Goal: Information Seeking & Learning: Understand process/instructions

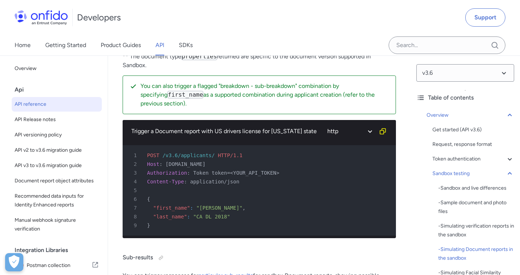
scroll to position [2839, 0]
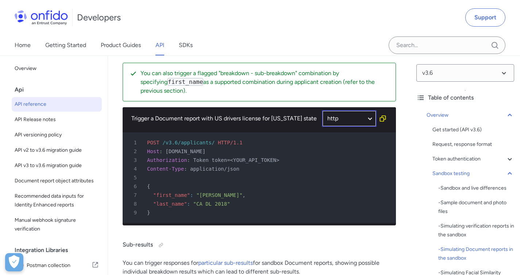
click at [361, 127] on select "http bash" at bounding box center [349, 118] width 55 height 17
click at [322, 118] on select "http bash" at bounding box center [349, 118] width 55 height 17
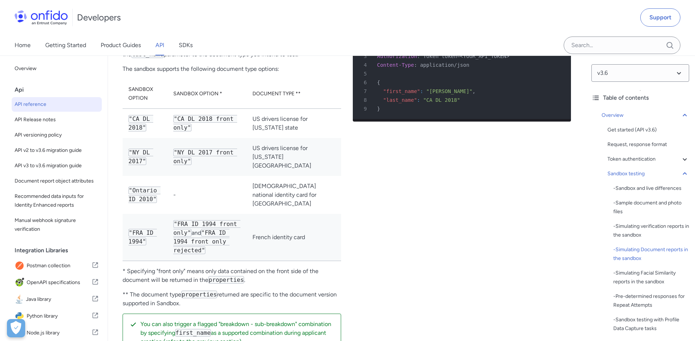
scroll to position [2166, 0]
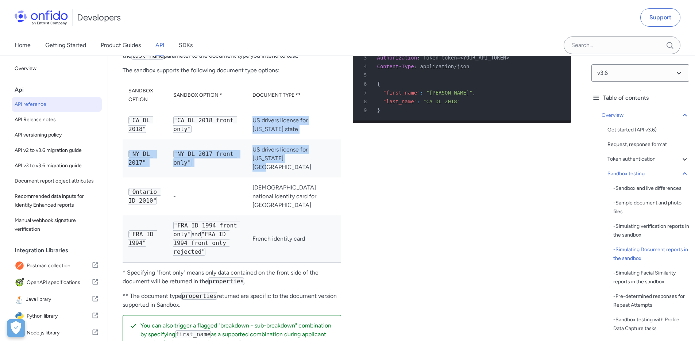
drag, startPoint x: 277, startPoint y: 125, endPoint x: 340, endPoint y: 172, distance: 78.9
click at [340, 172] on tbody ""CA DL 2018" "CA DL 2018 front only" US drivers license for [US_STATE] state "[…" at bounding box center [231, 186] width 218 height 152
click at [339, 171] on td "US drivers license for [US_STATE][GEOGRAPHIC_DATA]" at bounding box center [293, 158] width 94 height 38
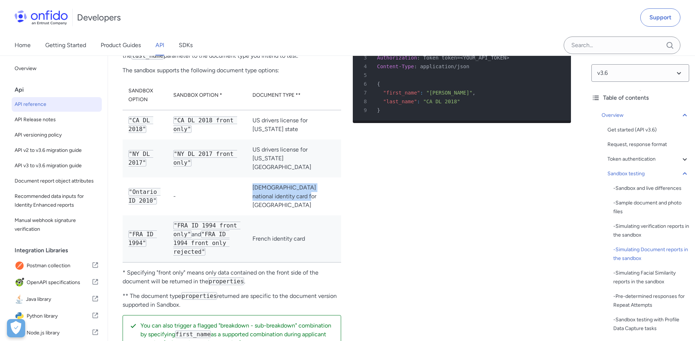
drag, startPoint x: 280, startPoint y: 182, endPoint x: 314, endPoint y: 206, distance: 41.8
click at [314, 206] on td "[DEMOGRAPHIC_DATA] national identity card for [GEOGRAPHIC_DATA]" at bounding box center [293, 196] width 94 height 38
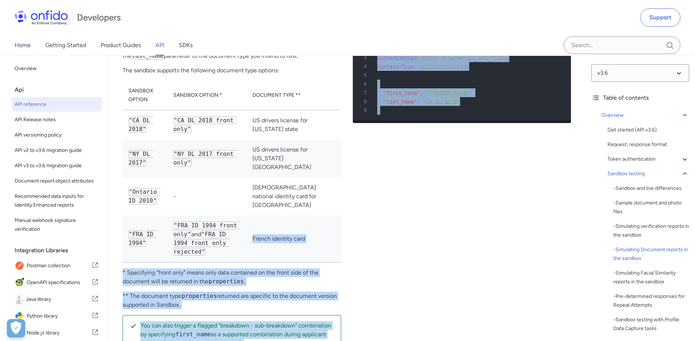
drag, startPoint x: 281, startPoint y: 232, endPoint x: 358, endPoint y: 238, distance: 76.8
click at [358, 238] on div "Pre determined document types You can trigger responses for particular document…" at bounding box center [346, 175] width 448 height 367
click at [360, 236] on div "Trigger a Document report with US drivers license for [US_STATE] state http bas…" at bounding box center [462, 175] width 218 height 367
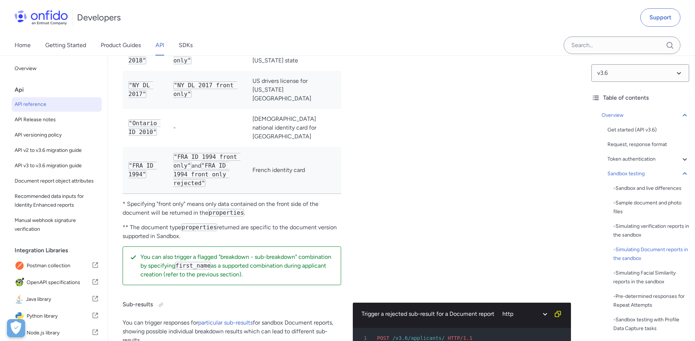
scroll to position [2179, 0]
